Goal: Navigation & Orientation: Find specific page/section

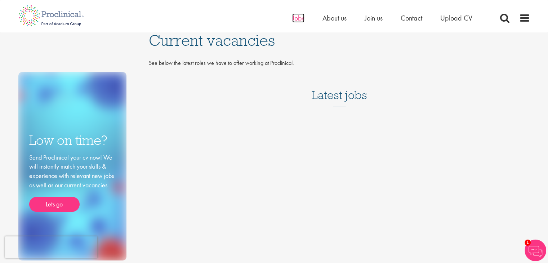
click at [298, 18] on span "Jobs" at bounding box center [298, 17] width 12 height 9
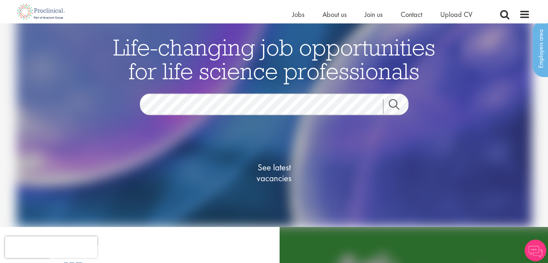
scroll to position [72, 0]
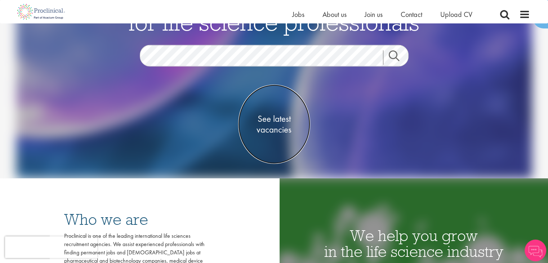
click at [281, 108] on link "See latest vacancies" at bounding box center [274, 123] width 72 height 79
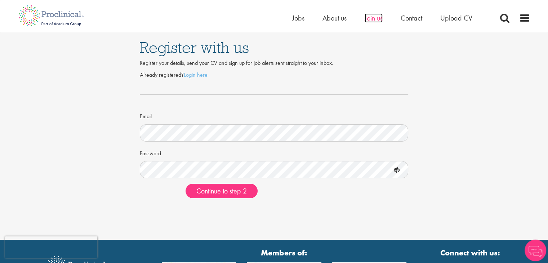
click at [364, 17] on span "Join us" at bounding box center [373, 17] width 18 height 9
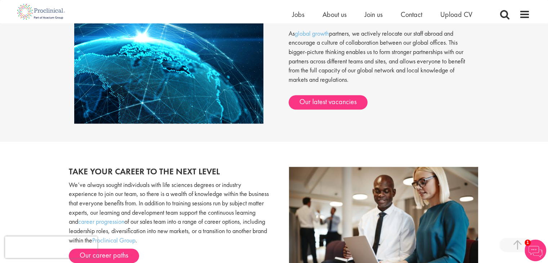
scroll to position [601, 0]
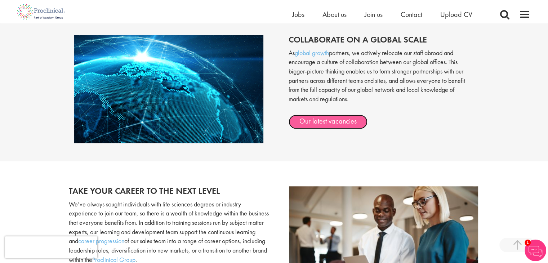
click at [341, 123] on link "Our latest vacancies" at bounding box center [327, 122] width 79 height 14
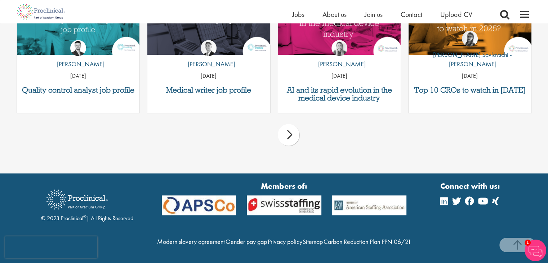
scroll to position [997, 0]
